Goal: Task Accomplishment & Management: Use online tool/utility

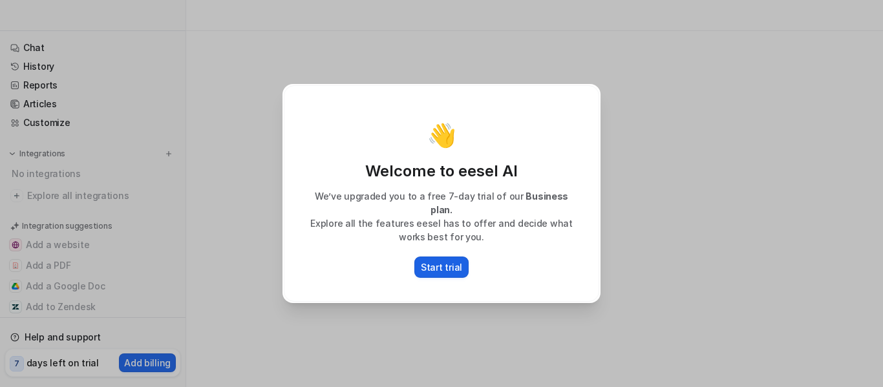
click at [439, 263] on p "Start trial" at bounding box center [441, 267] width 41 height 14
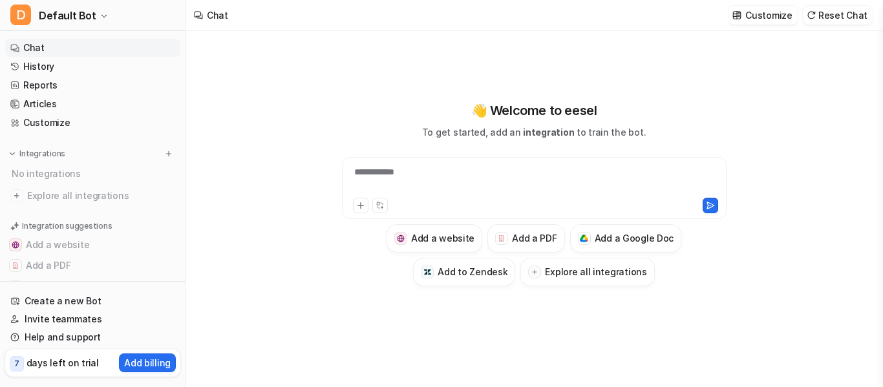
drag, startPoint x: 224, startPoint y: 186, endPoint x: 361, endPoint y: 169, distance: 137.4
click at [361, 169] on div "**********" at bounding box center [533, 209] width 695 height 356
click at [361, 169] on div at bounding box center [534, 180] width 378 height 30
click at [391, 172] on div at bounding box center [534, 180] width 378 height 30
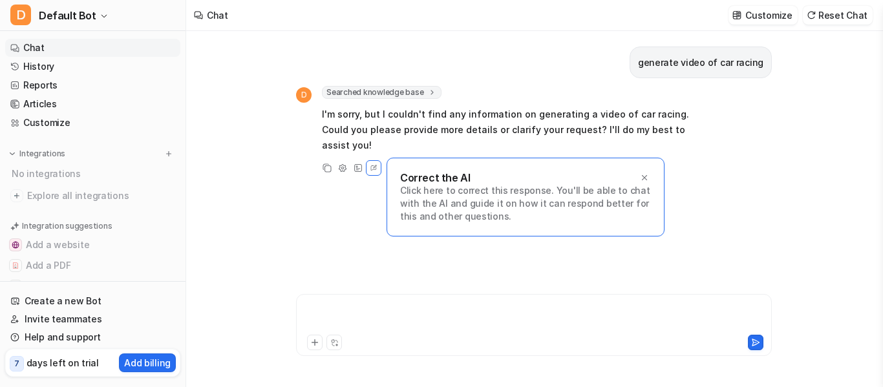
click at [407, 302] on div at bounding box center [533, 317] width 469 height 30
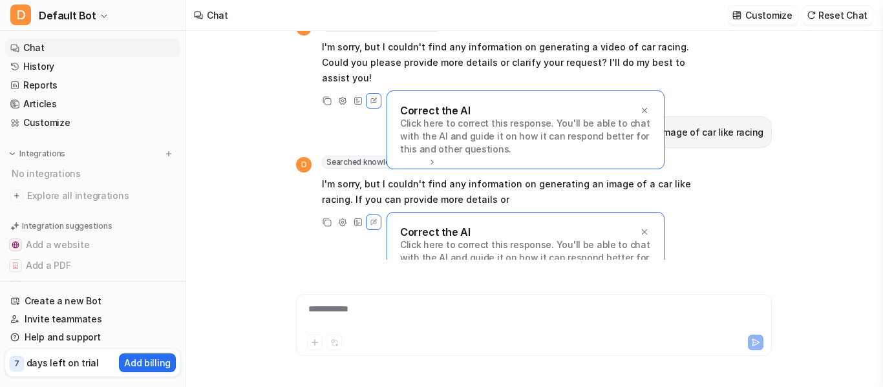
scroll to position [83, 0]
